Goal: Transaction & Acquisition: Obtain resource

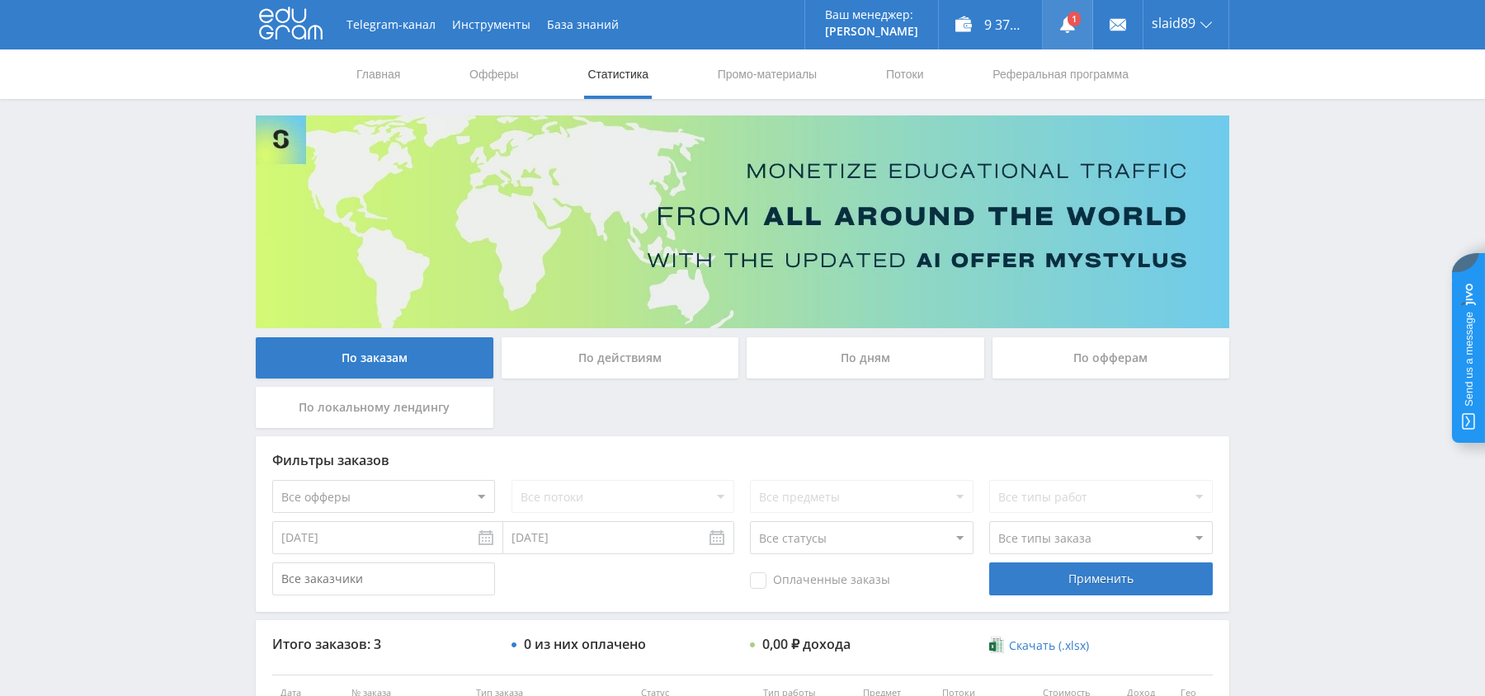
click at [1062, 26] on icon at bounding box center [1067, 24] width 16 height 16
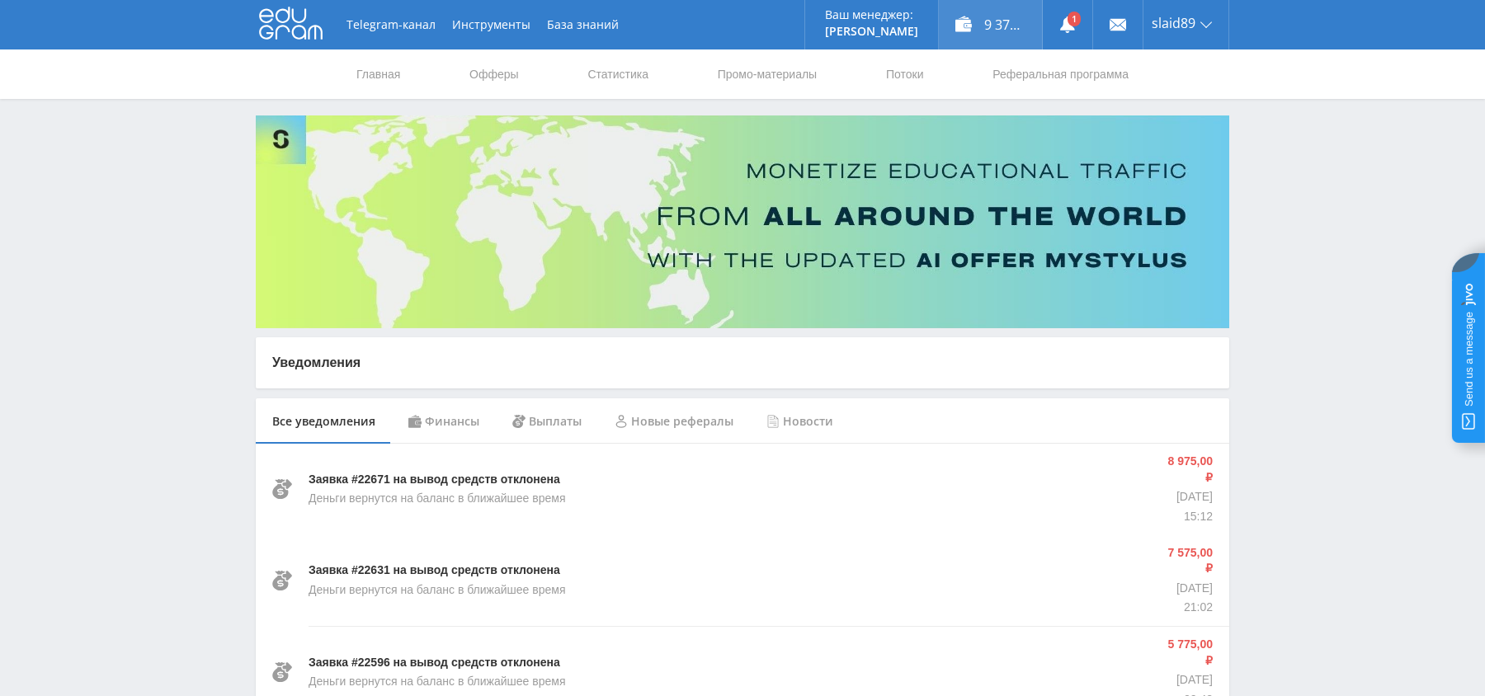
click at [1024, 33] on div "9 375,21 ₽" at bounding box center [990, 24] width 103 height 49
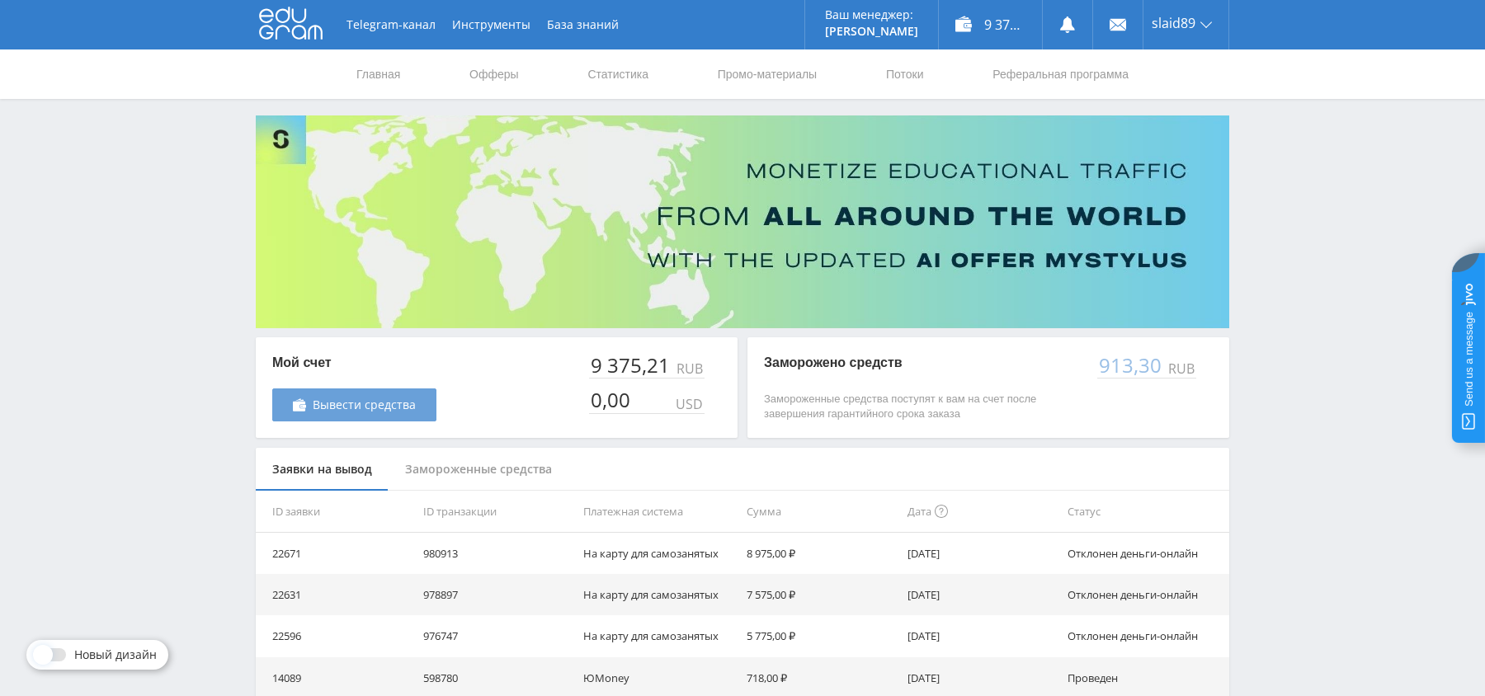
click at [391, 410] on span "Вывести средства" at bounding box center [364, 404] width 103 height 13
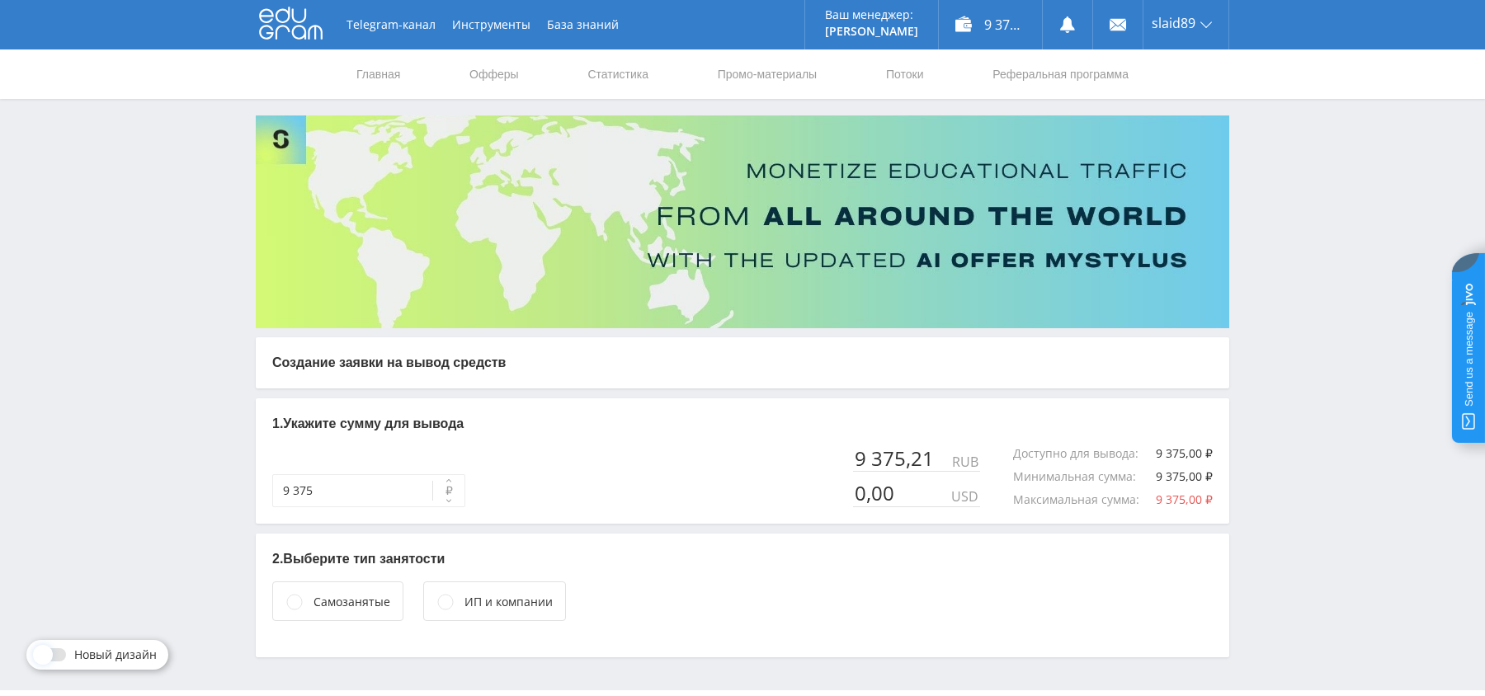
scroll to position [42, 0]
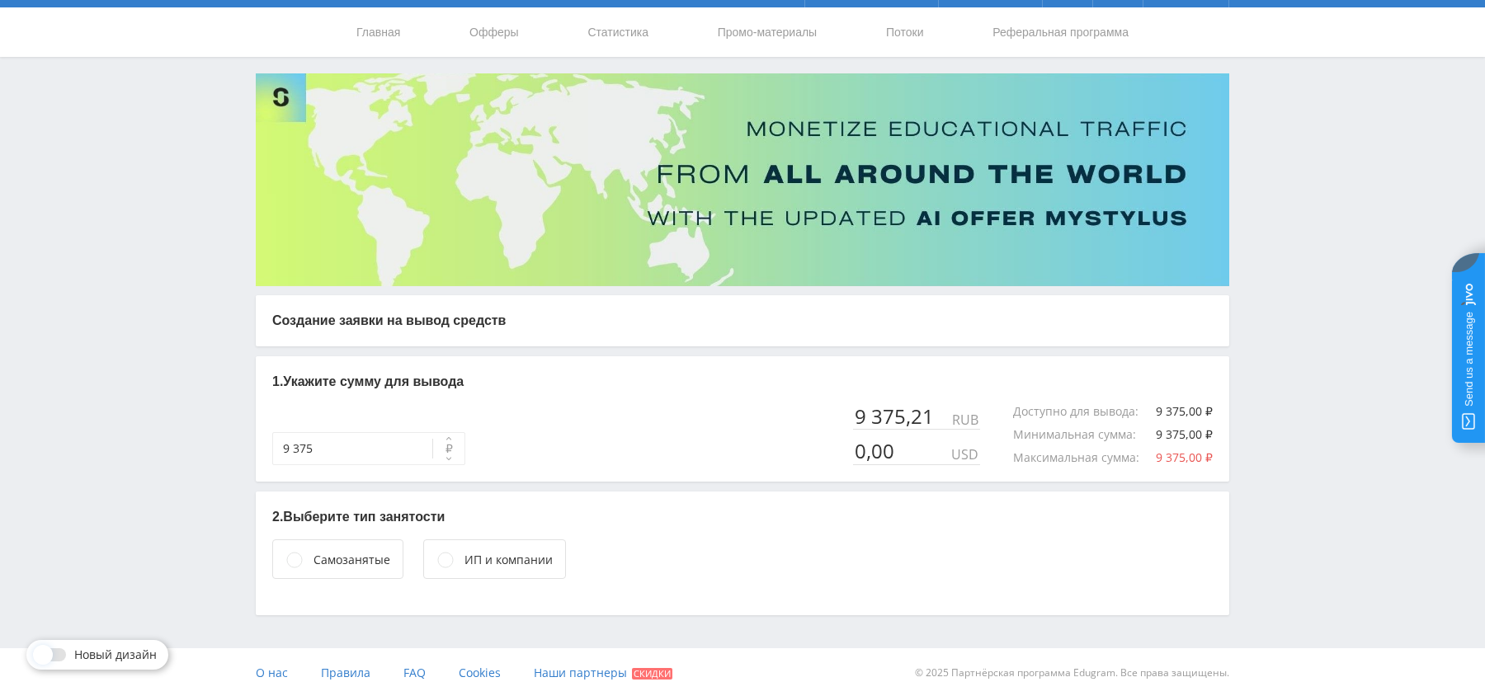
click at [293, 570] on div "Самозанятые" at bounding box center [337, 559] width 131 height 40
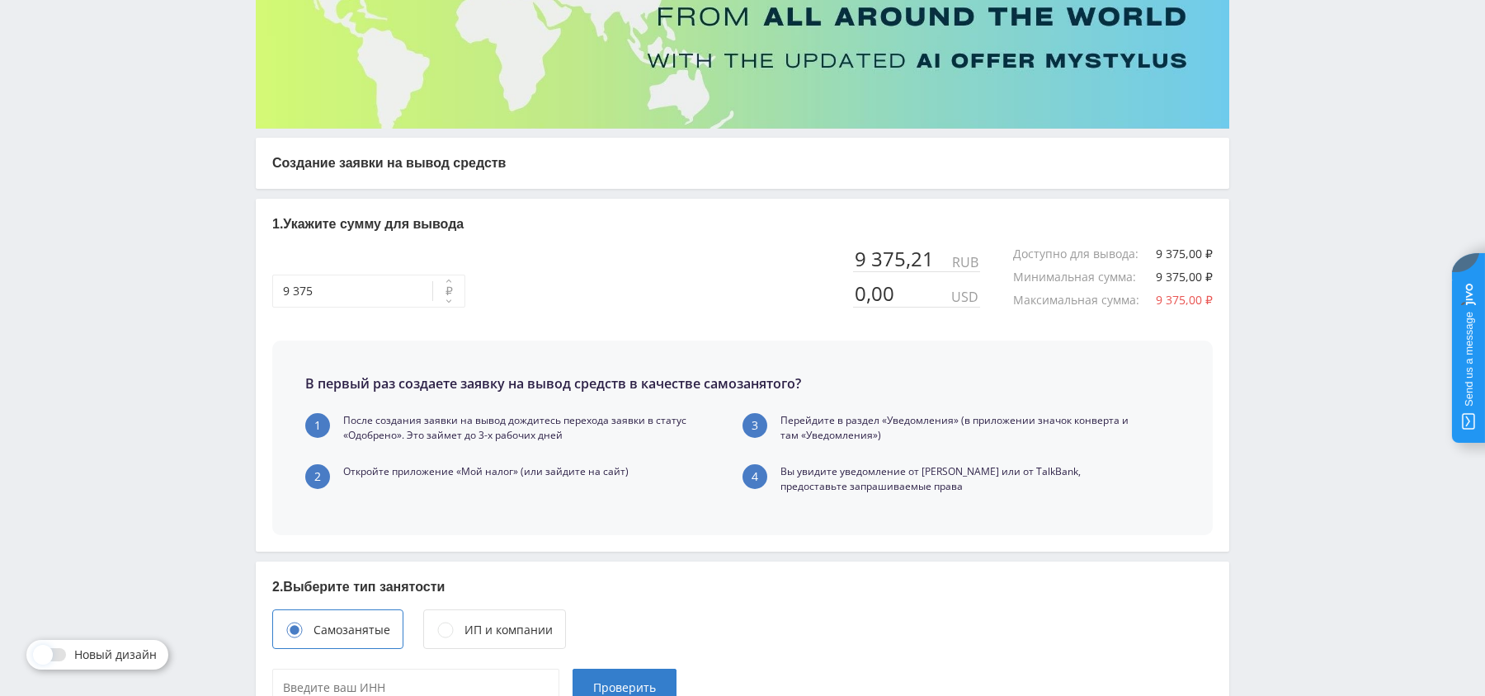
scroll to position [277, 0]
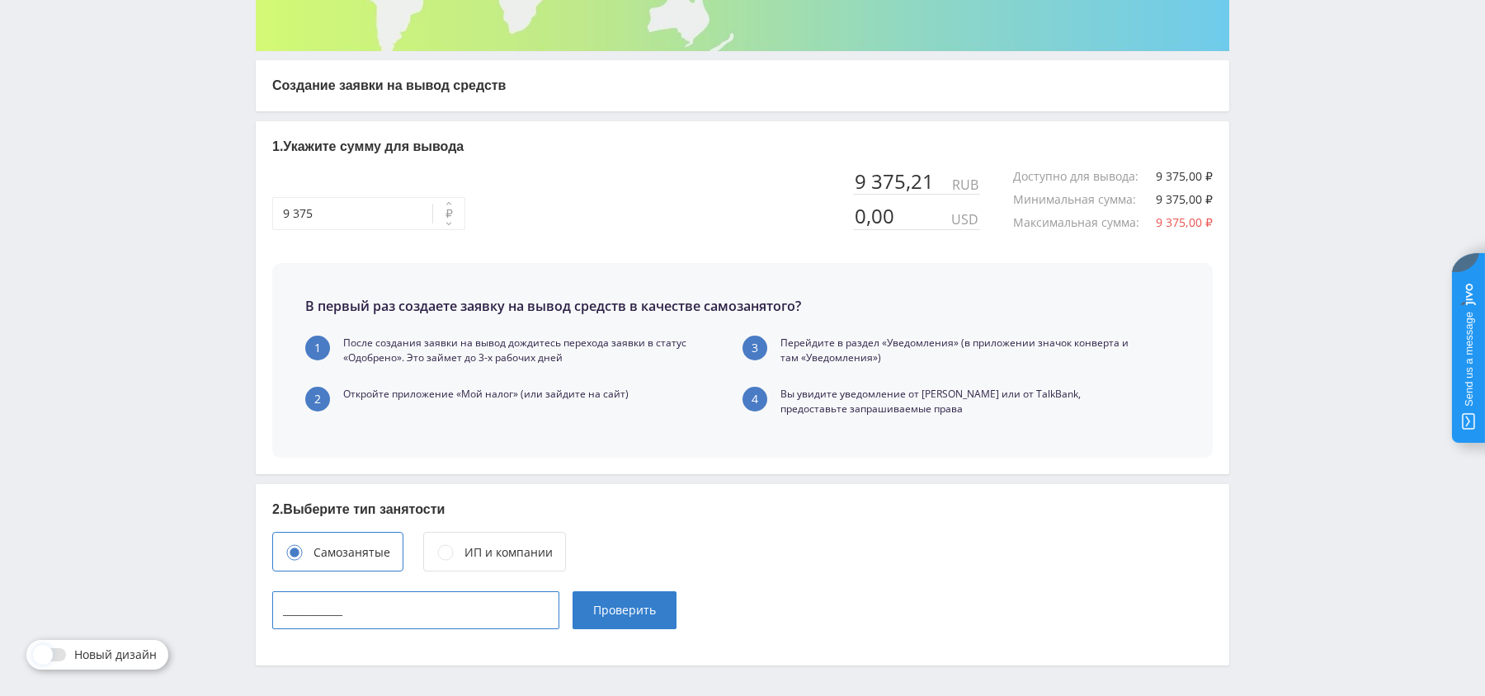
click at [440, 605] on input "____________" at bounding box center [415, 610] width 287 height 38
paste input "163205214401"
type input "163205214401"
click at [637, 610] on span "Проверить" at bounding box center [624, 610] width 63 height 13
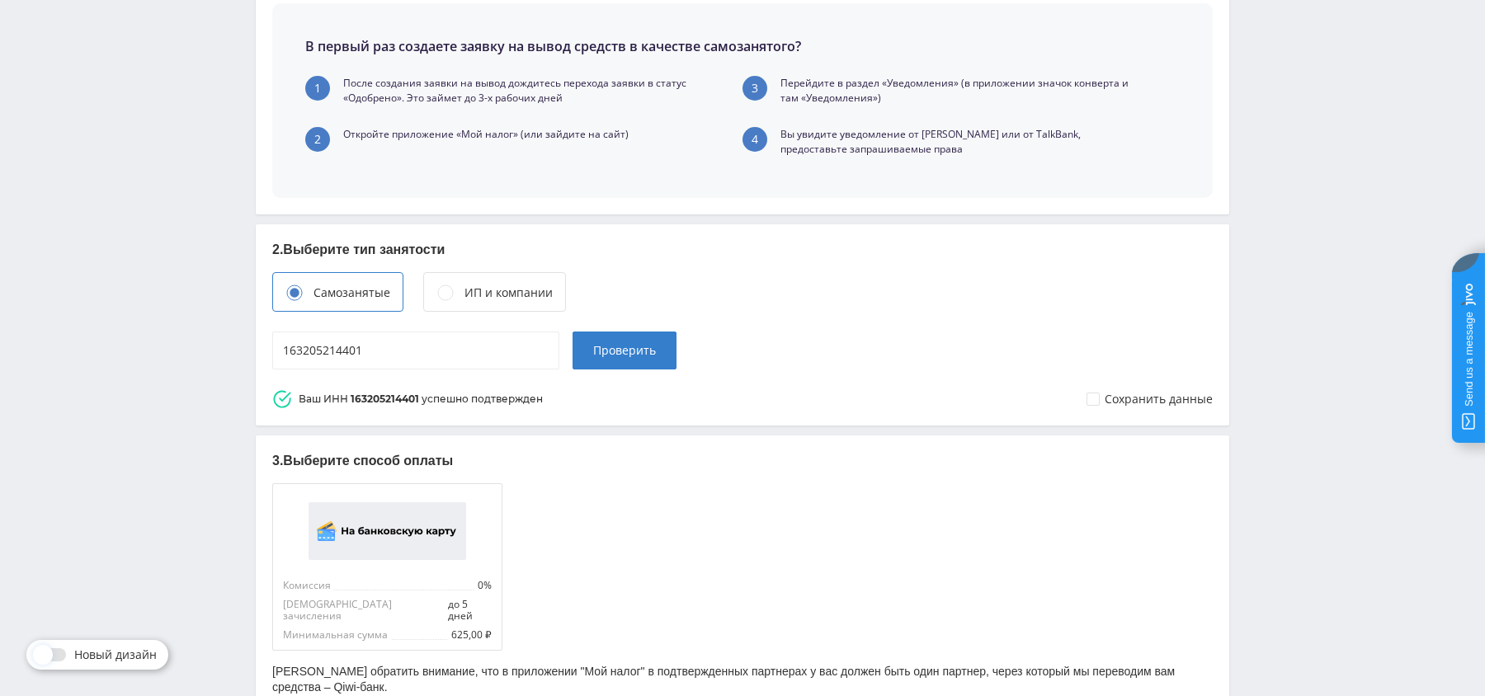
scroll to position [634, 0]
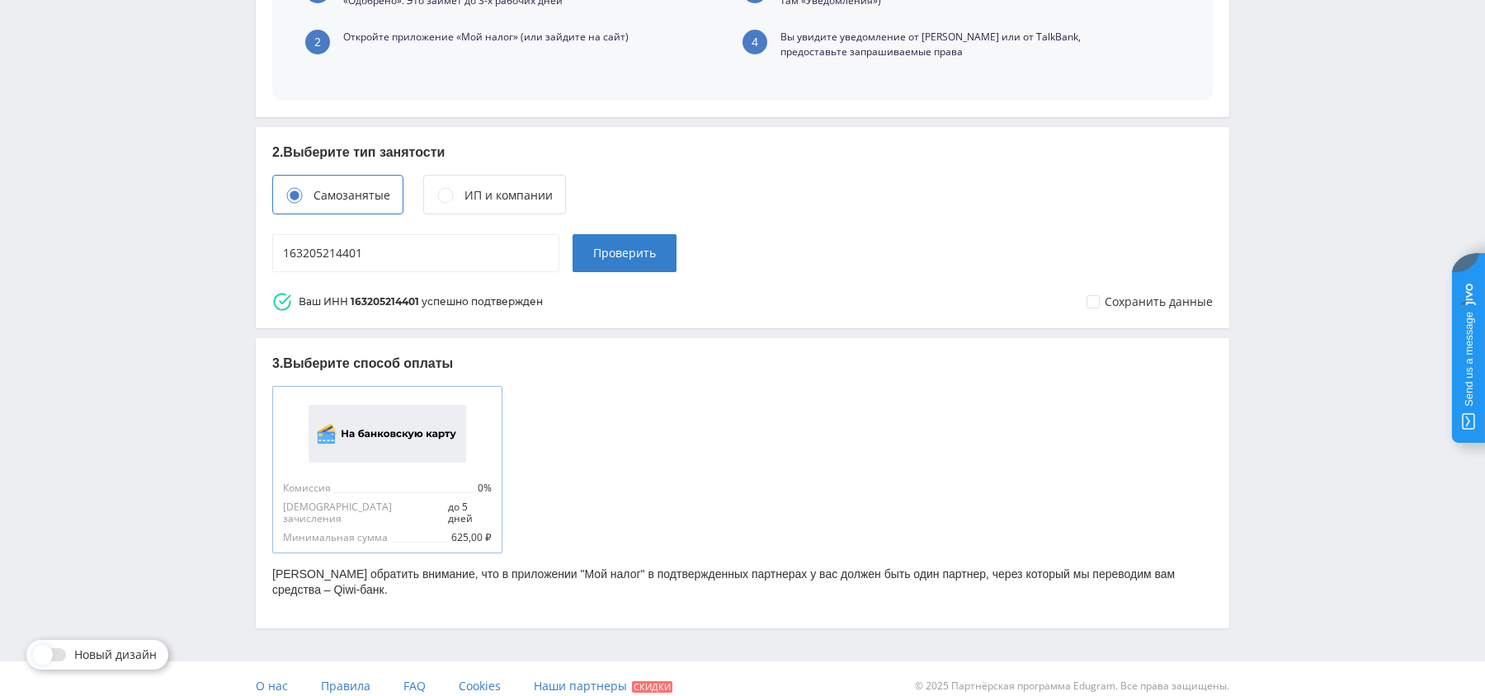
click at [417, 486] on div "Комиссия 0%" at bounding box center [387, 487] width 209 height 12
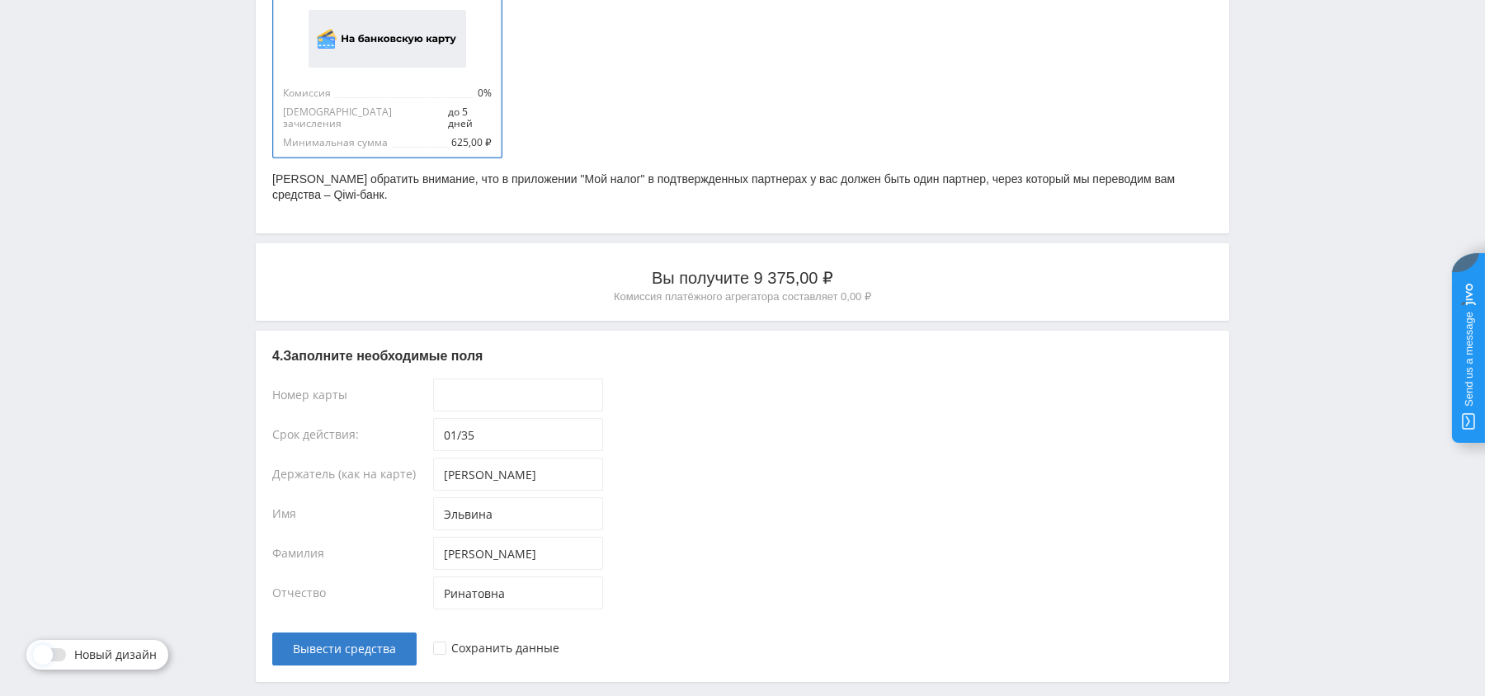
scroll to position [1060, 0]
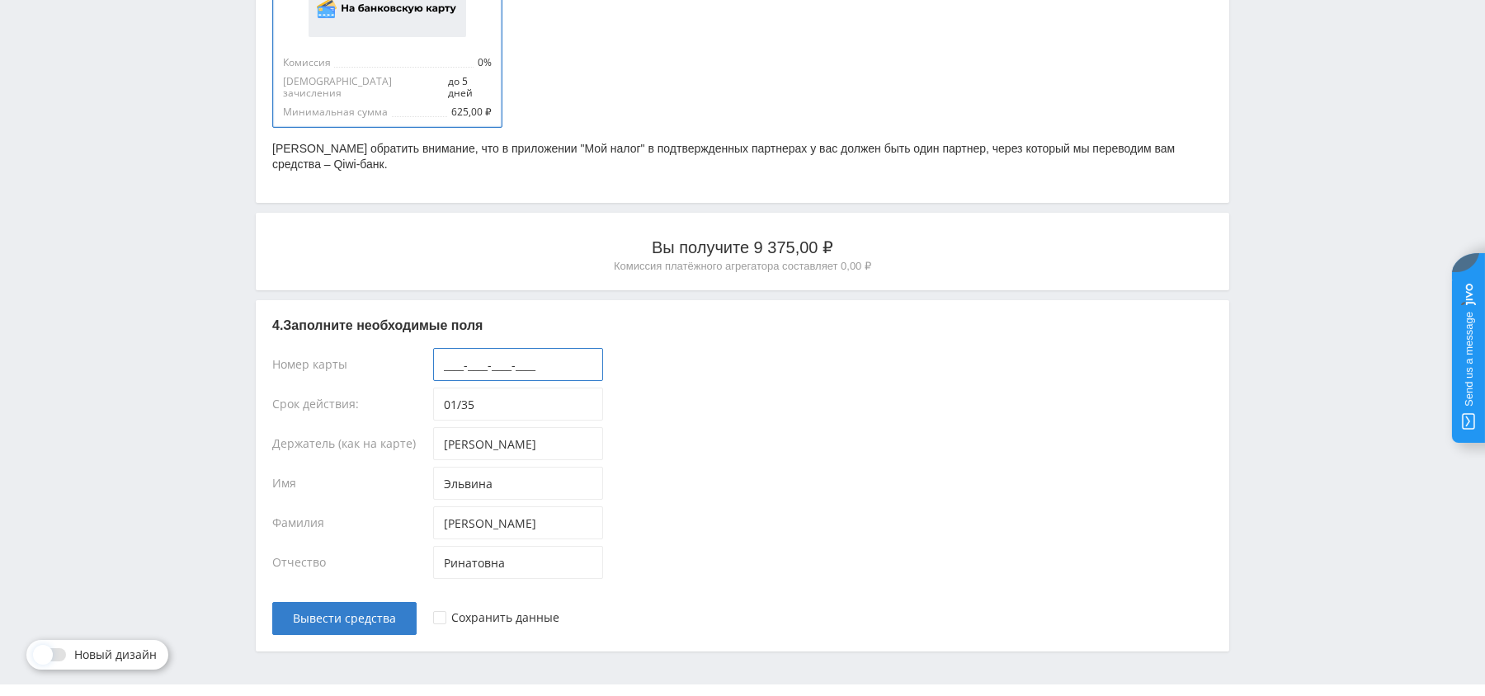
click at [456, 350] on input "____-____-____-____" at bounding box center [518, 364] width 170 height 33
paste input "2200-2304-0336-4695"
type input "2200-2304-0336-4695"
click at [949, 348] on div "2200-2304-0336-4695" at bounding box center [823, 368] width 780 height 40
click at [366, 612] on span "Вывести средства" at bounding box center [344, 618] width 103 height 13
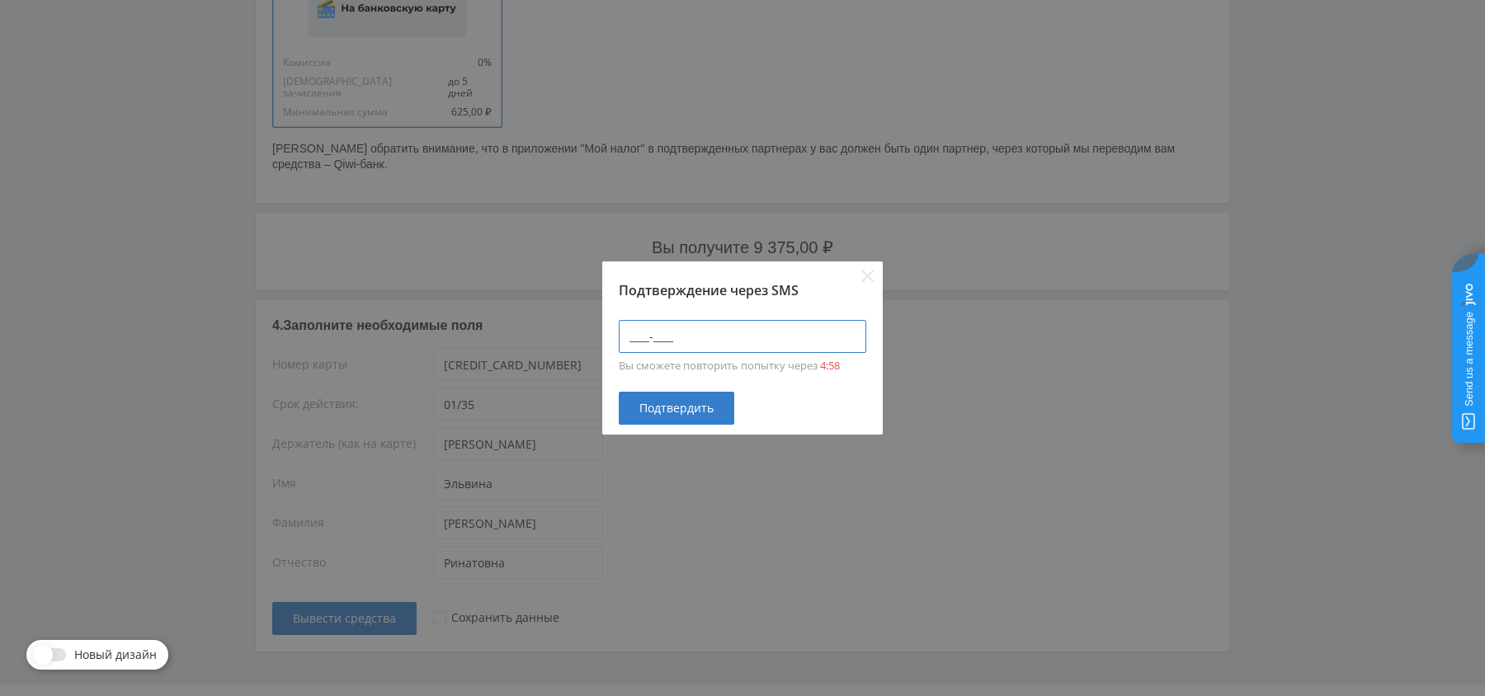
click at [681, 337] on input "____-____" at bounding box center [742, 336] width 247 height 33
type input "3269-8146"
click at [682, 407] on span "Подтвердить" at bounding box center [676, 408] width 74 height 13
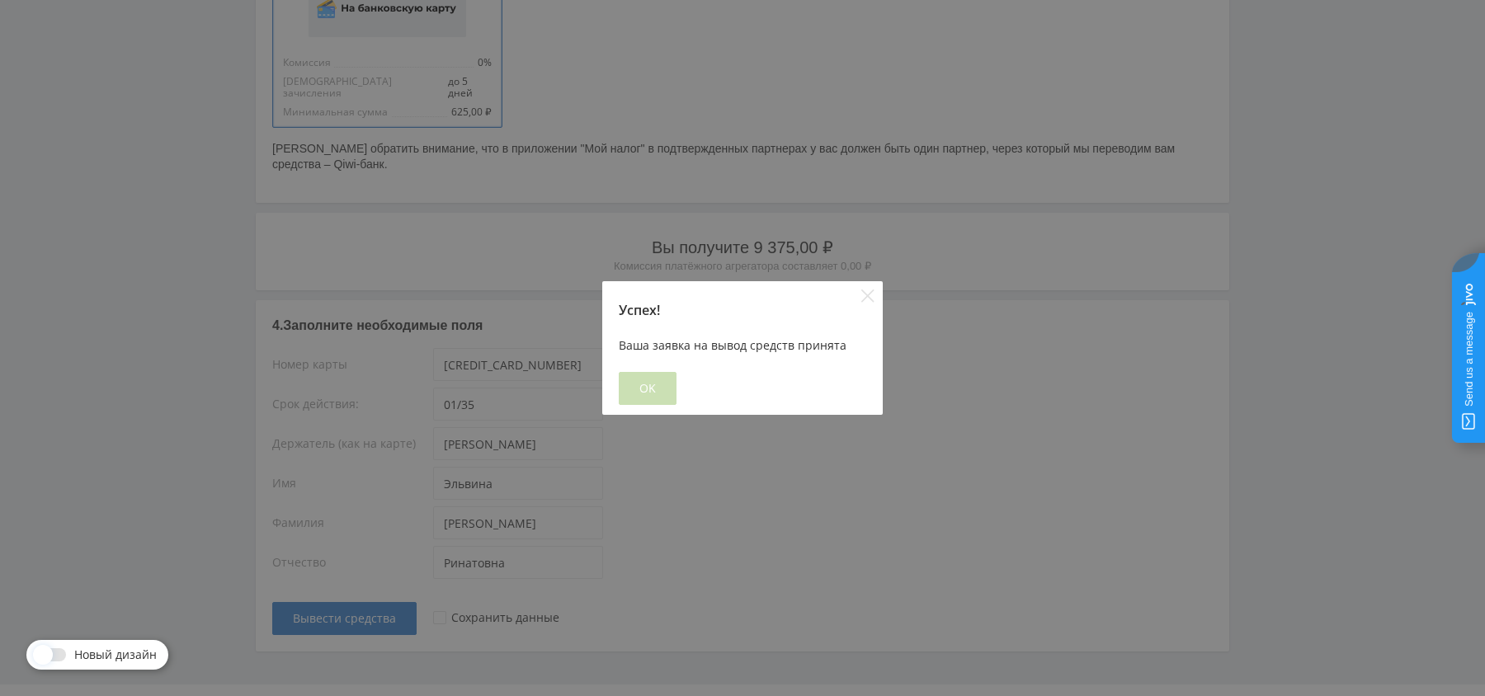
click at [624, 398] on button "OK" at bounding box center [648, 388] width 58 height 33
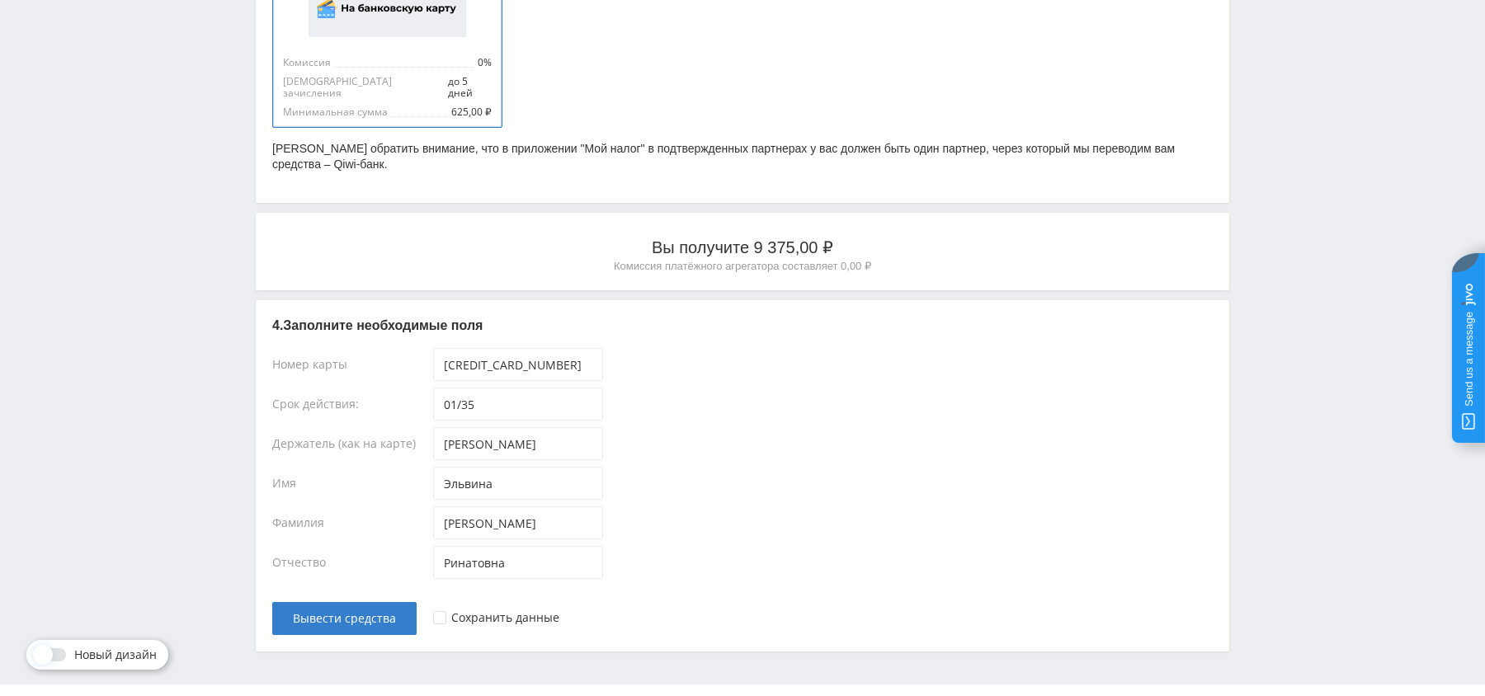
scroll to position [0, 0]
